Goal: Task Accomplishment & Management: Manage account settings

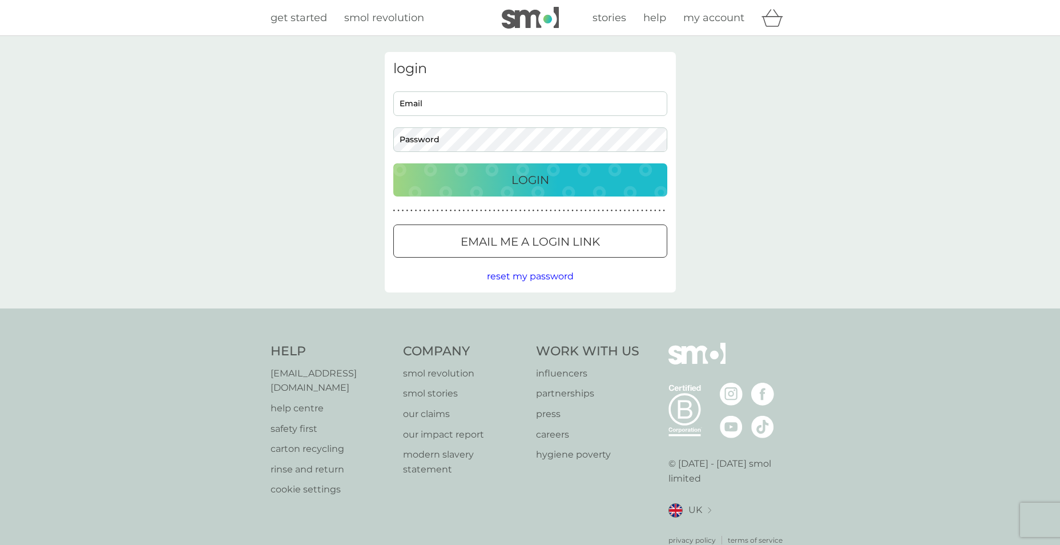
type input "[EMAIL_ADDRESS][DOMAIN_NAME]"
click at [517, 185] on p "Login" at bounding box center [530, 180] width 38 height 18
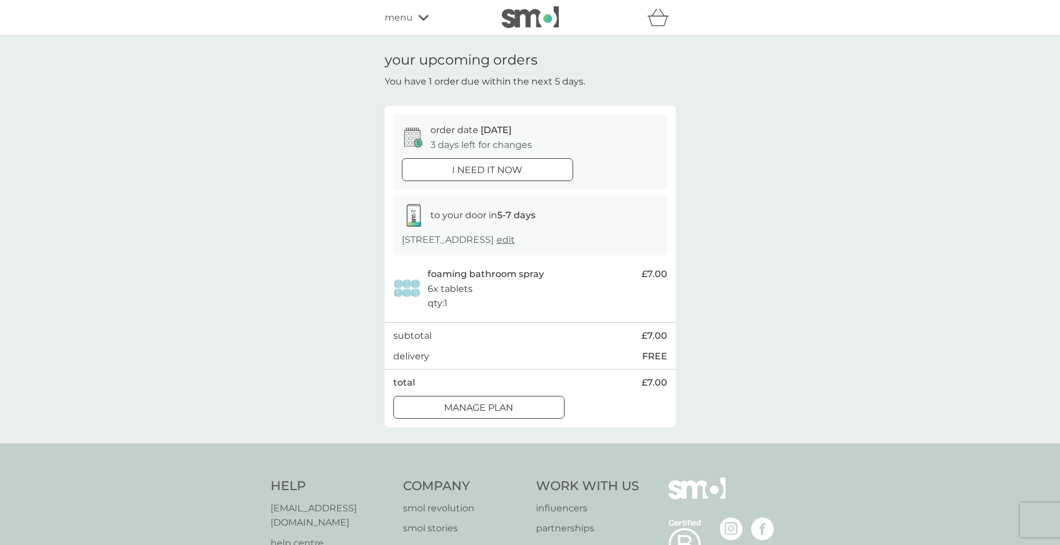
click at [482, 413] on div at bounding box center [478, 407] width 41 height 12
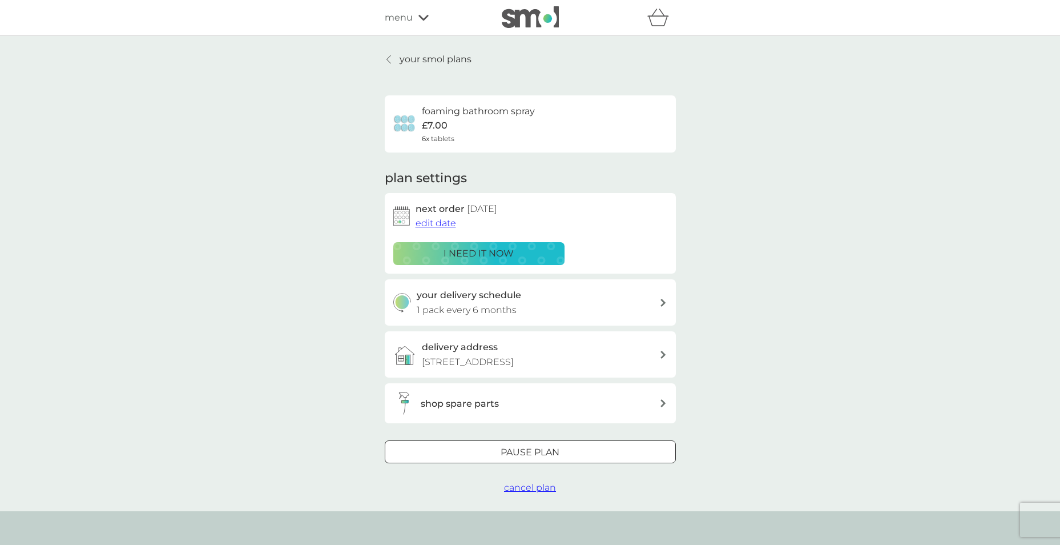
click at [450, 223] on span "edit date" at bounding box center [436, 222] width 41 height 11
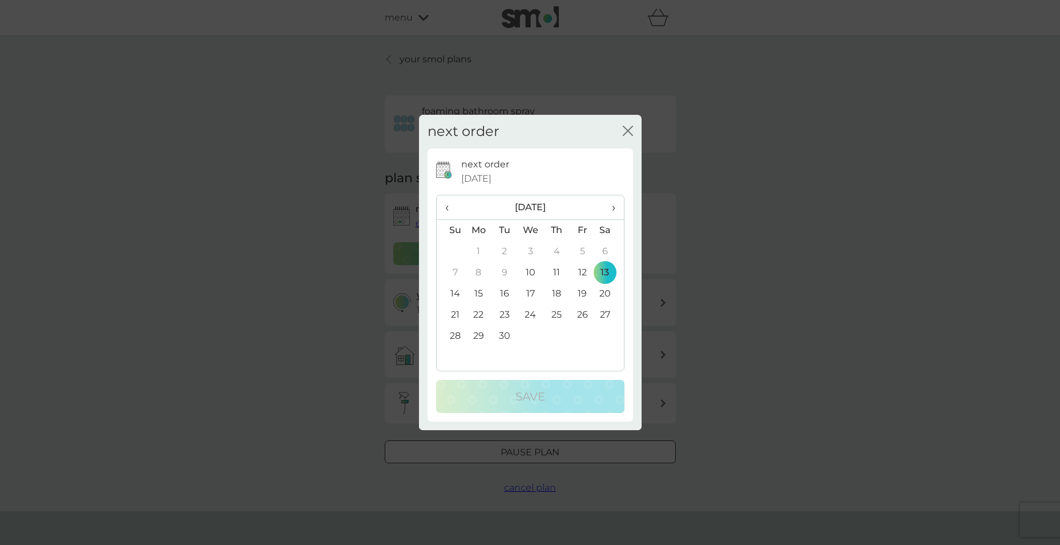
click at [503, 334] on td "30" at bounding box center [504, 335] width 26 height 21
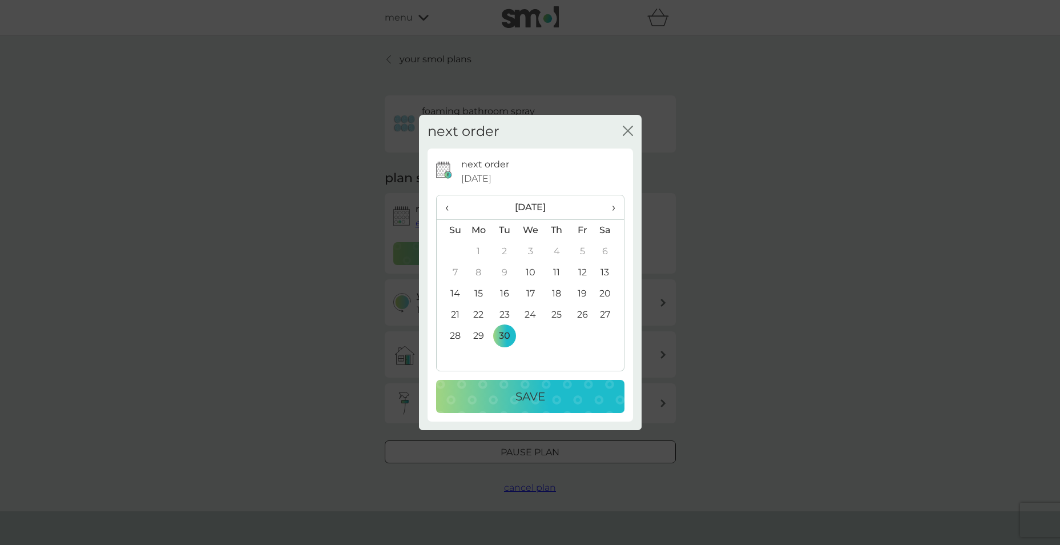
click at [512, 395] on div "Save" at bounding box center [530, 396] width 166 height 18
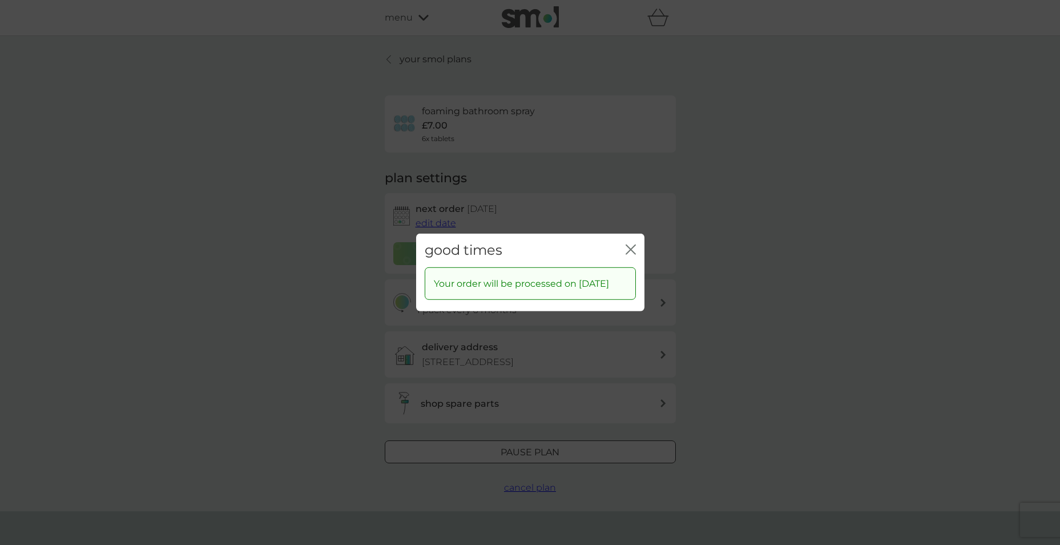
click at [631, 244] on icon "close" at bounding box center [631, 249] width 10 height 10
